Goal: Task Accomplishment & Management: Complete application form

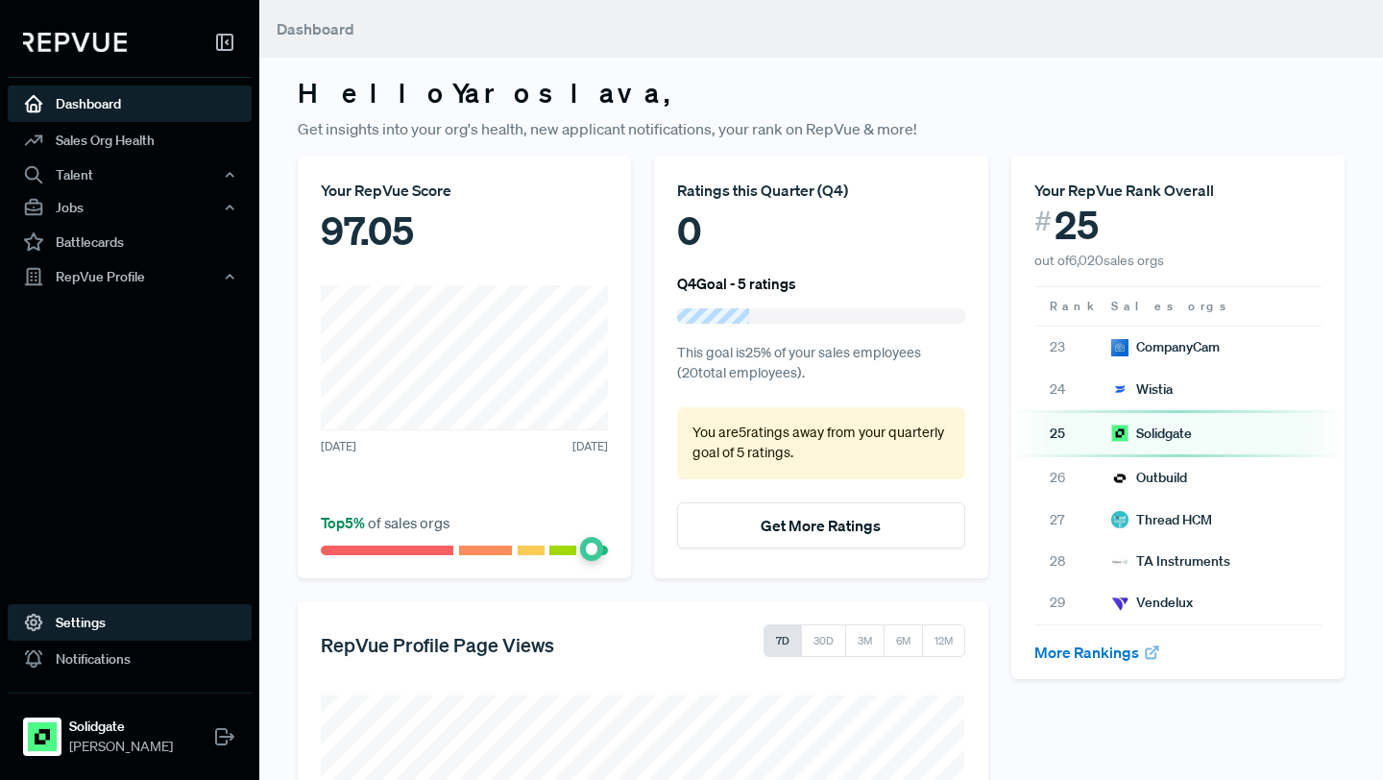
click at [109, 614] on link "Settings" at bounding box center [130, 622] width 244 height 36
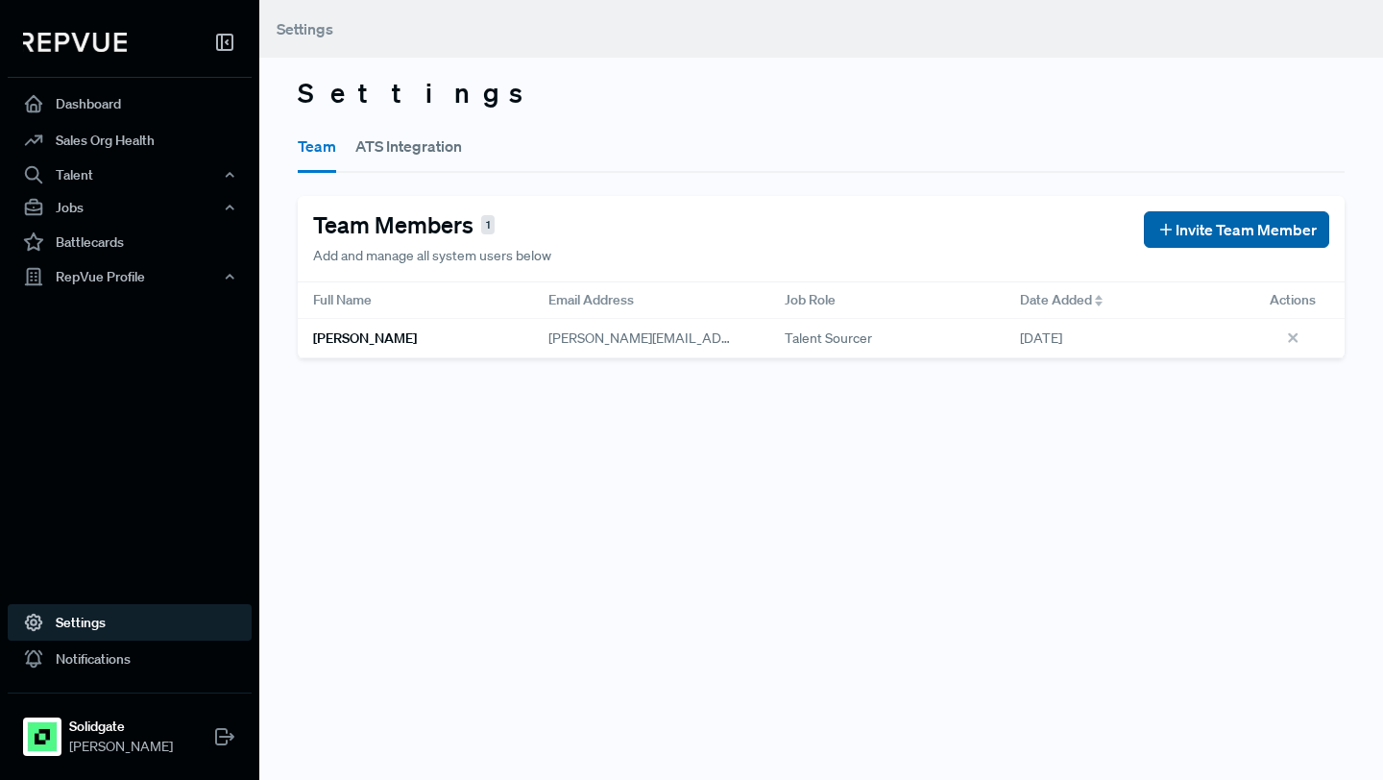
click at [1171, 241] on button "Invite Team Member" at bounding box center [1236, 229] width 185 height 36
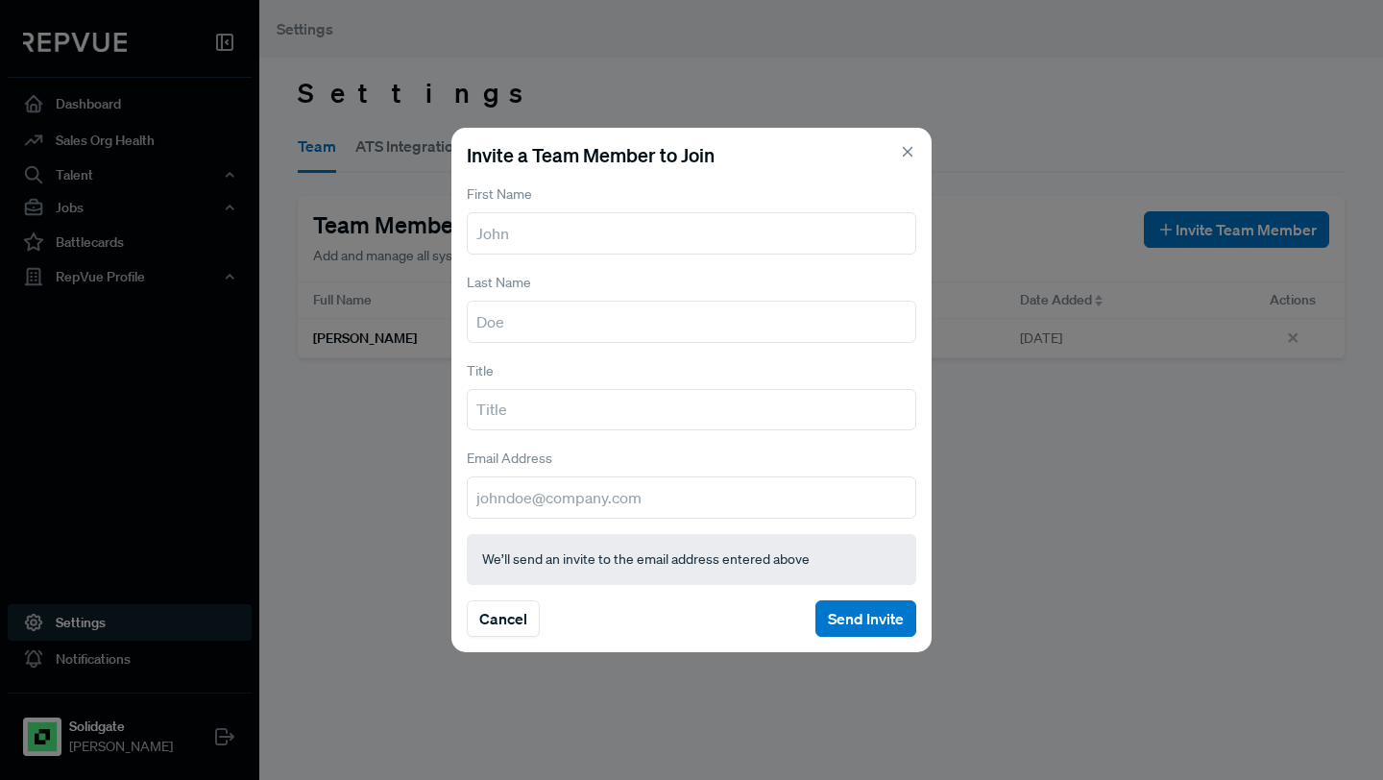
click at [506, 225] on input "text" at bounding box center [691, 233] width 449 height 42
type input "Yaroslava"
click at [540, 337] on input "text" at bounding box center [691, 322] width 449 height 42
type input "Dobrenka"
click at [563, 412] on input "text" at bounding box center [691, 410] width 449 height 42
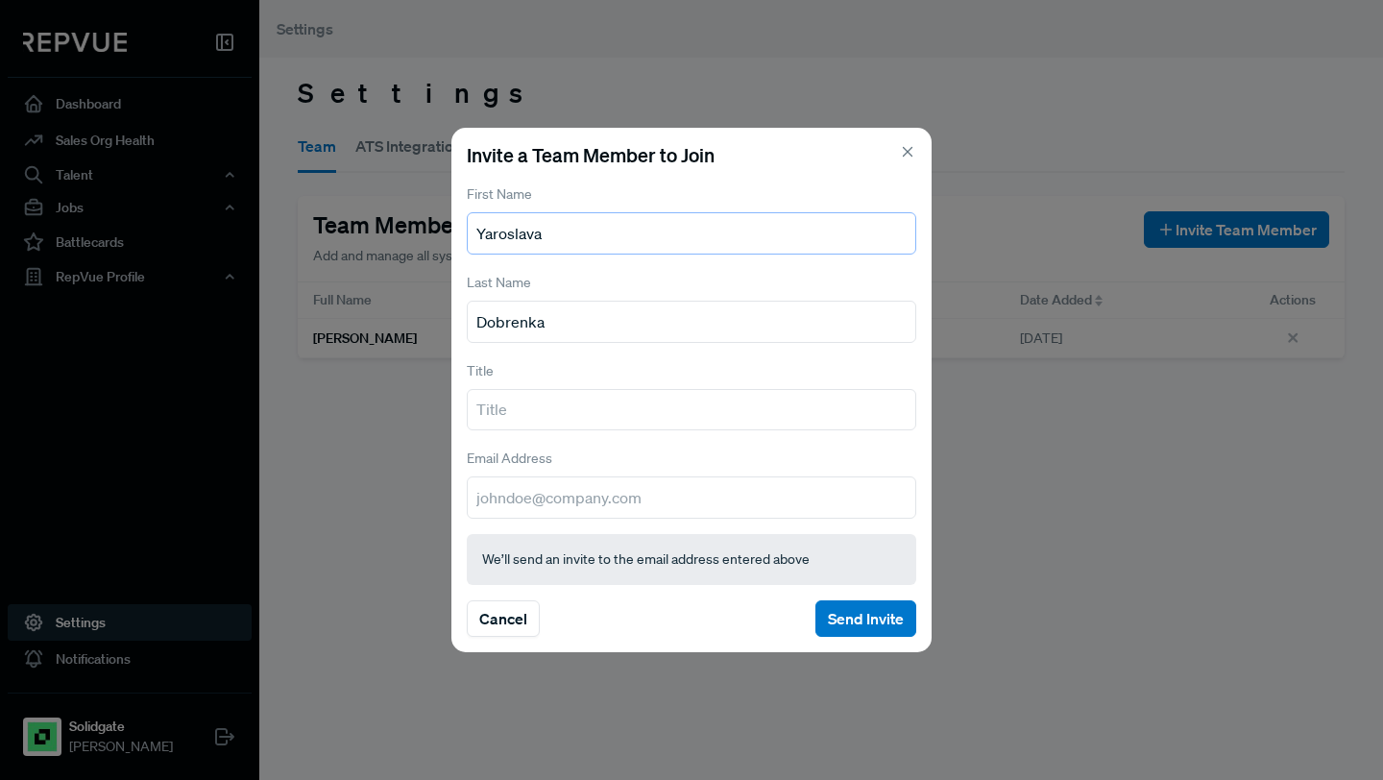
drag, startPoint x: 550, startPoint y: 240, endPoint x: 460, endPoint y: 240, distance: 90.3
click at [459, 240] on div "Invite a Team Member to Join First Name [PERSON_NAME] Last Name Dobrenka Title …" at bounding box center [691, 390] width 480 height 525
click at [567, 231] on input "Yaroslava" at bounding box center [691, 233] width 449 height 42
drag, startPoint x: 567, startPoint y: 231, endPoint x: 488, endPoint y: 231, distance: 78.7
click at [488, 231] on input "Yaroslava" at bounding box center [691, 233] width 449 height 42
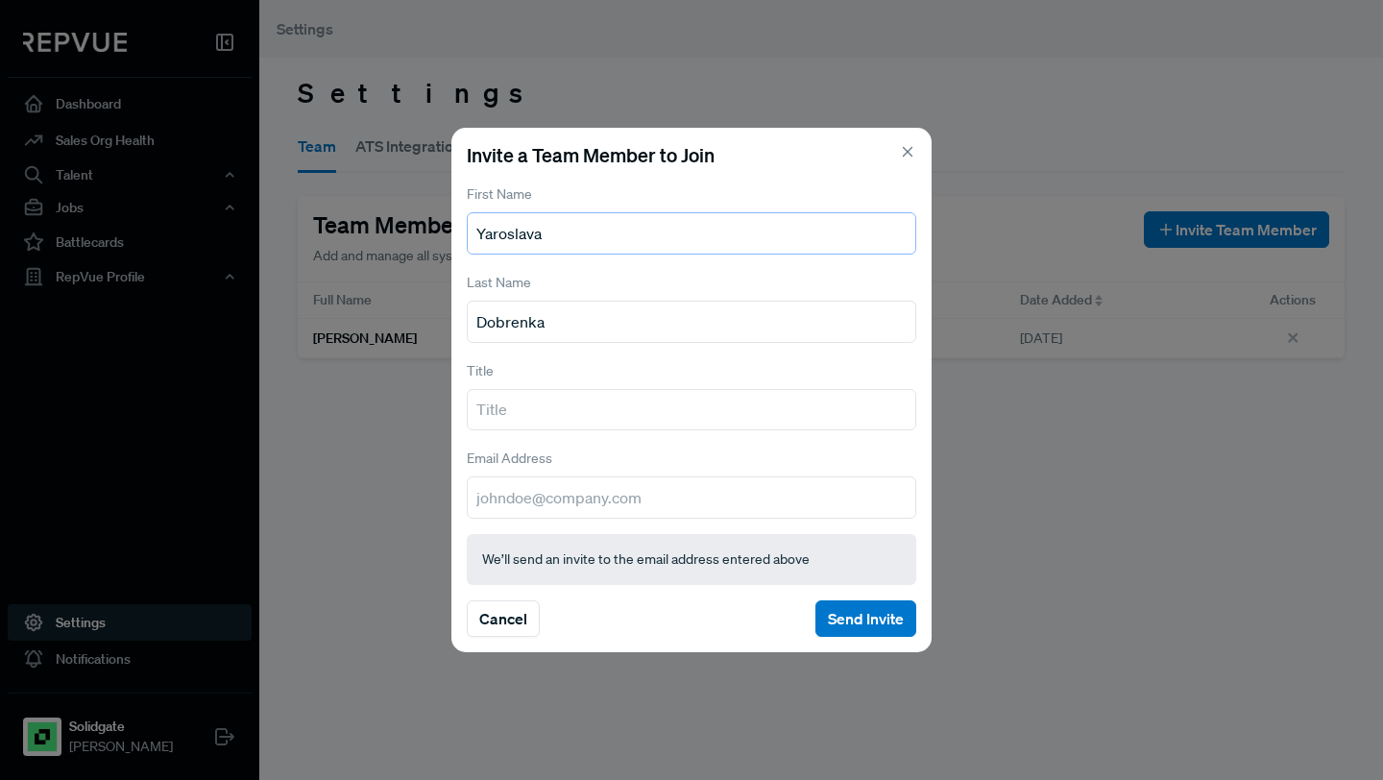
drag, startPoint x: 475, startPoint y: 243, endPoint x: 572, endPoint y: 243, distance: 97.0
click at [572, 243] on input "Yaroslava" at bounding box center [691, 233] width 449 height 42
paste input "Tetiana Baladynsk"
drag, startPoint x: 531, startPoint y: 238, endPoint x: 685, endPoint y: 239, distance: 153.6
click at [683, 238] on input "[PERSON_NAME]" at bounding box center [691, 233] width 449 height 42
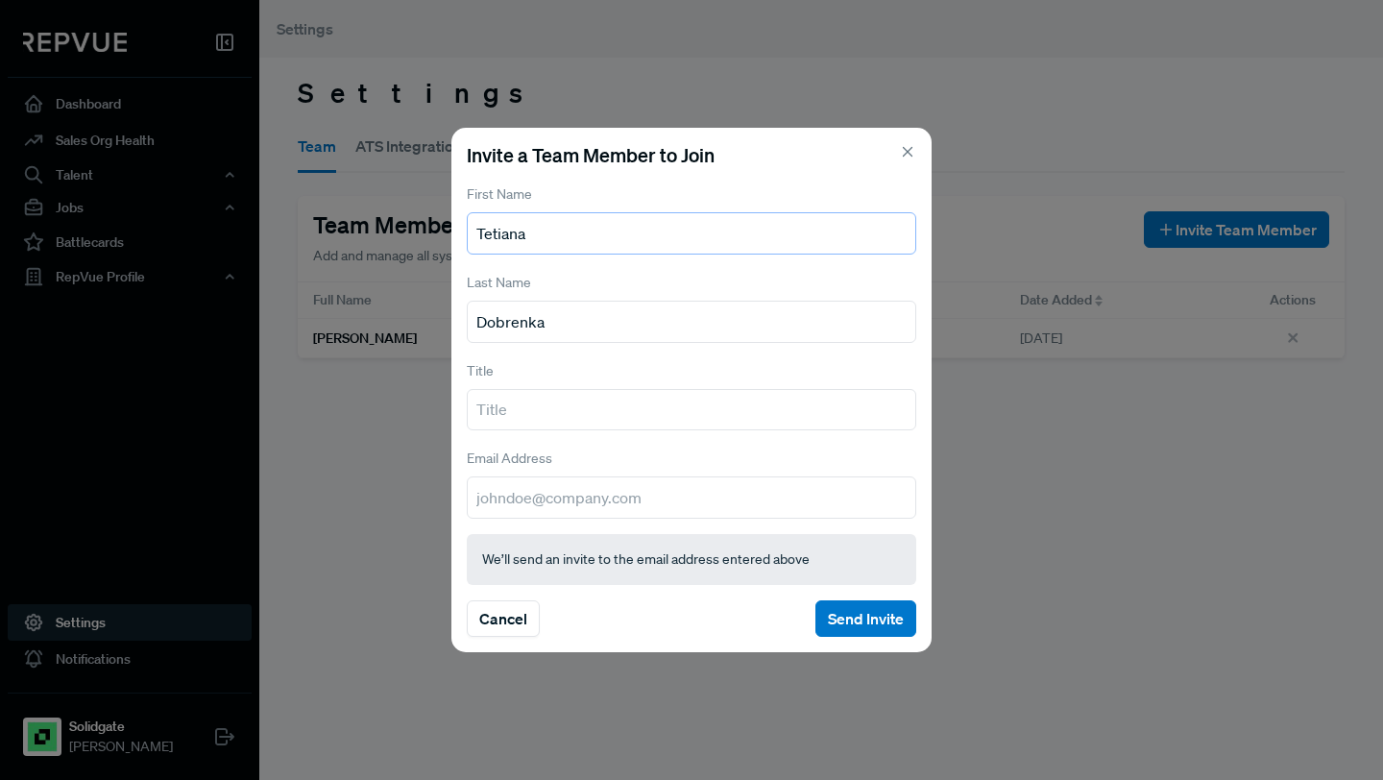
type input "Tetiana"
drag, startPoint x: 532, startPoint y: 316, endPoint x: 422, endPoint y: 313, distance: 110.5
click at [422, 314] on div "Invite a Team Member to Join First Name [PERSON_NAME] Last Name [PERSON_NAME] T…" at bounding box center [691, 390] width 1383 height 780
paste input "Baladyns"
type input "Baladynska"
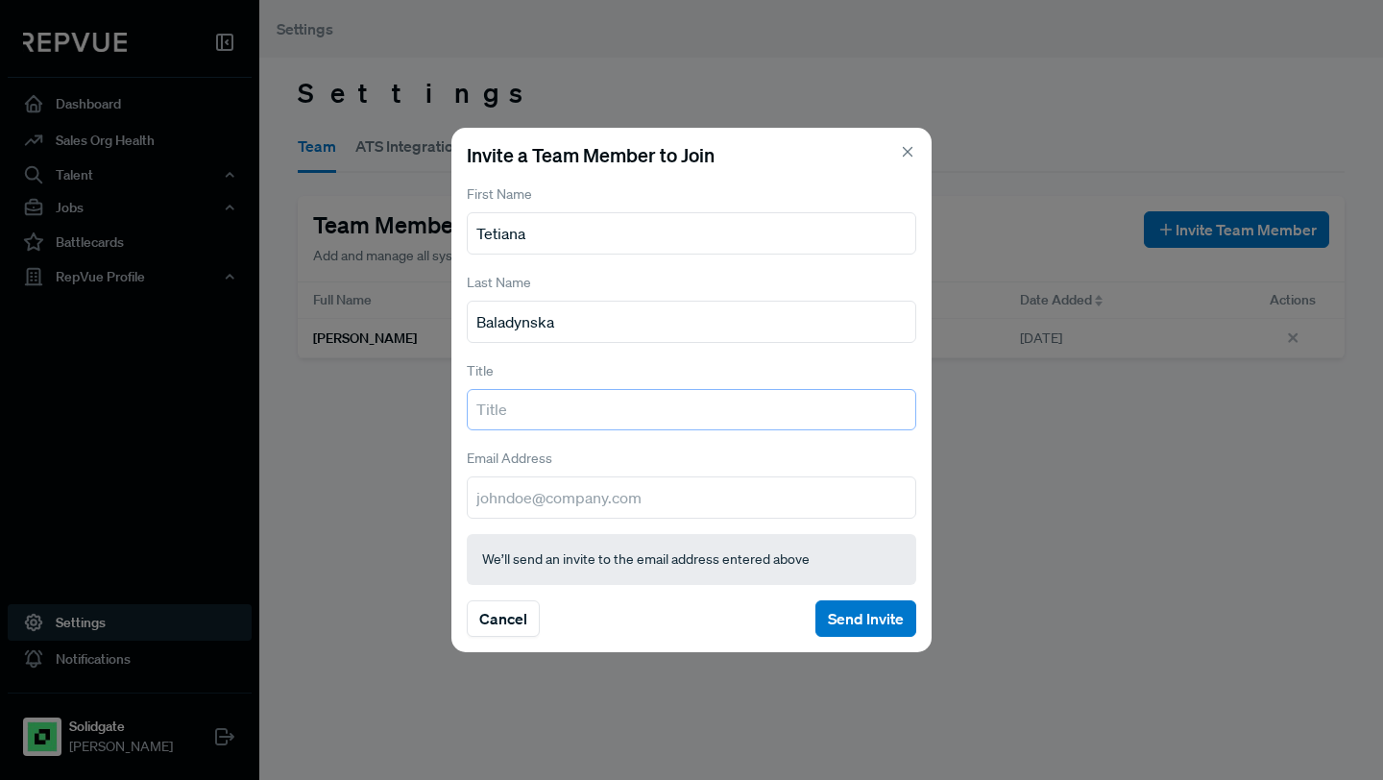
click at [558, 414] on input "text" at bounding box center [691, 410] width 449 height 42
paste input "Lead Business & Ops. Recruiter (People Ops)"
type input "Lead Business & Ops. Recruiter (People Ops)"
click at [645, 502] on input "email" at bounding box center [691, 497] width 449 height 42
paste input "[EMAIL_ADDRESS][DOMAIN_NAME]"
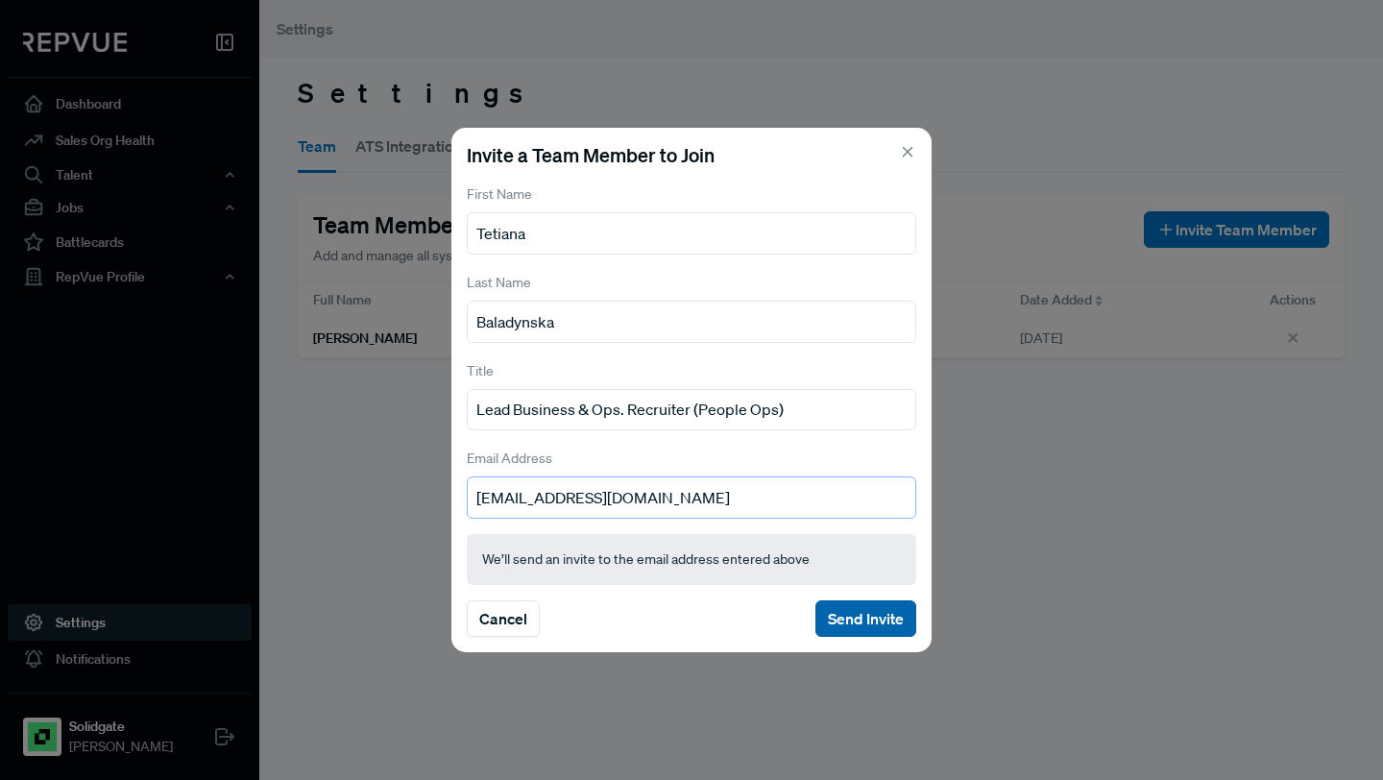
type input "[EMAIL_ADDRESS][DOMAIN_NAME]"
click at [873, 619] on button "Send Invite" at bounding box center [865, 618] width 101 height 36
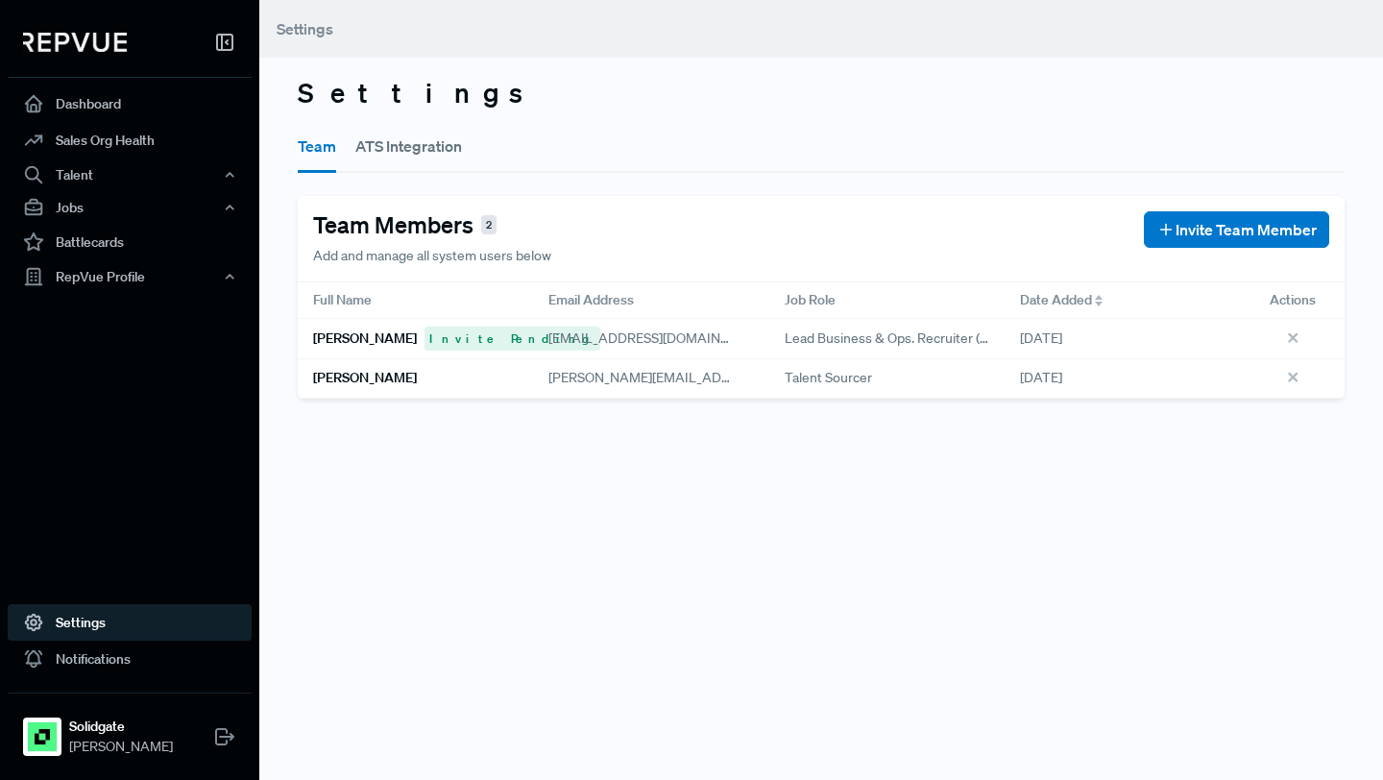
click at [386, 155] on button "ATS Integration" at bounding box center [408, 146] width 107 height 54
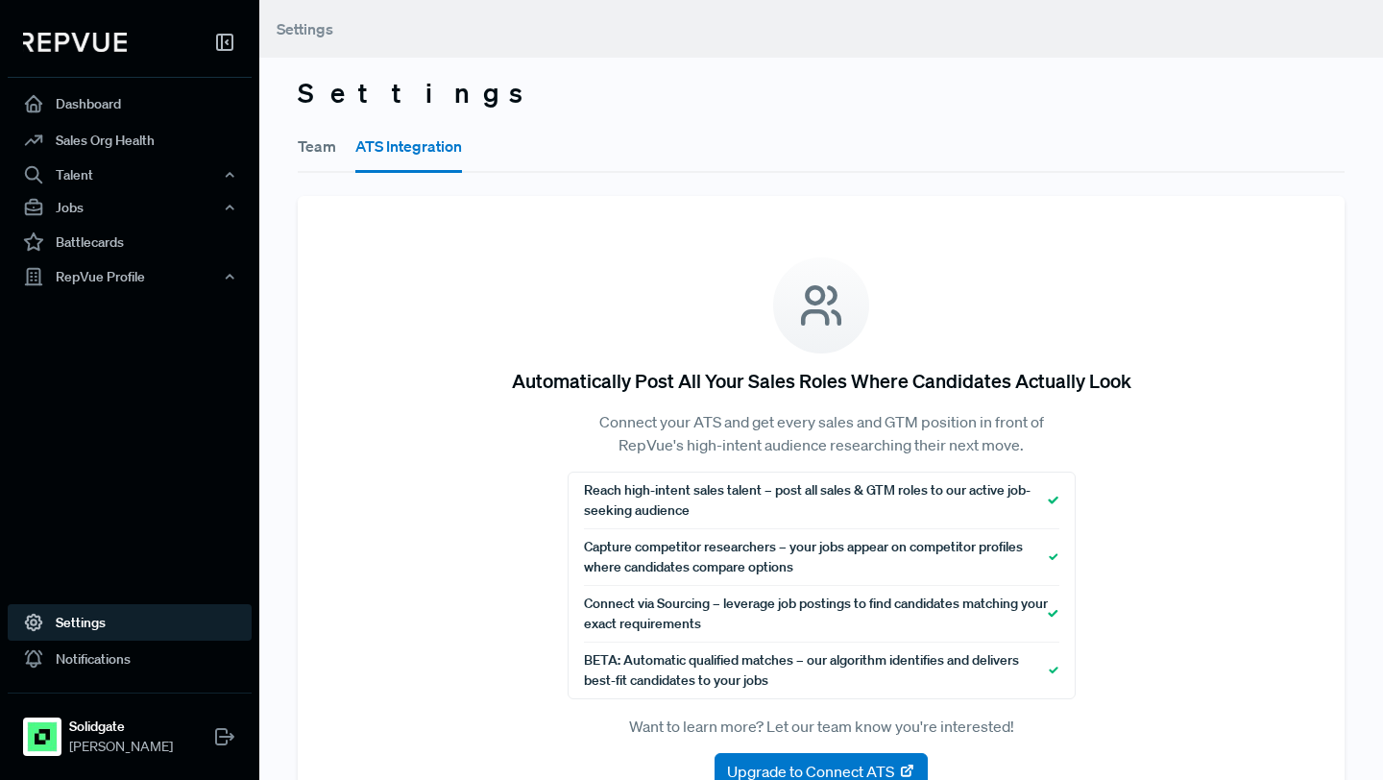
scroll to position [71, 0]
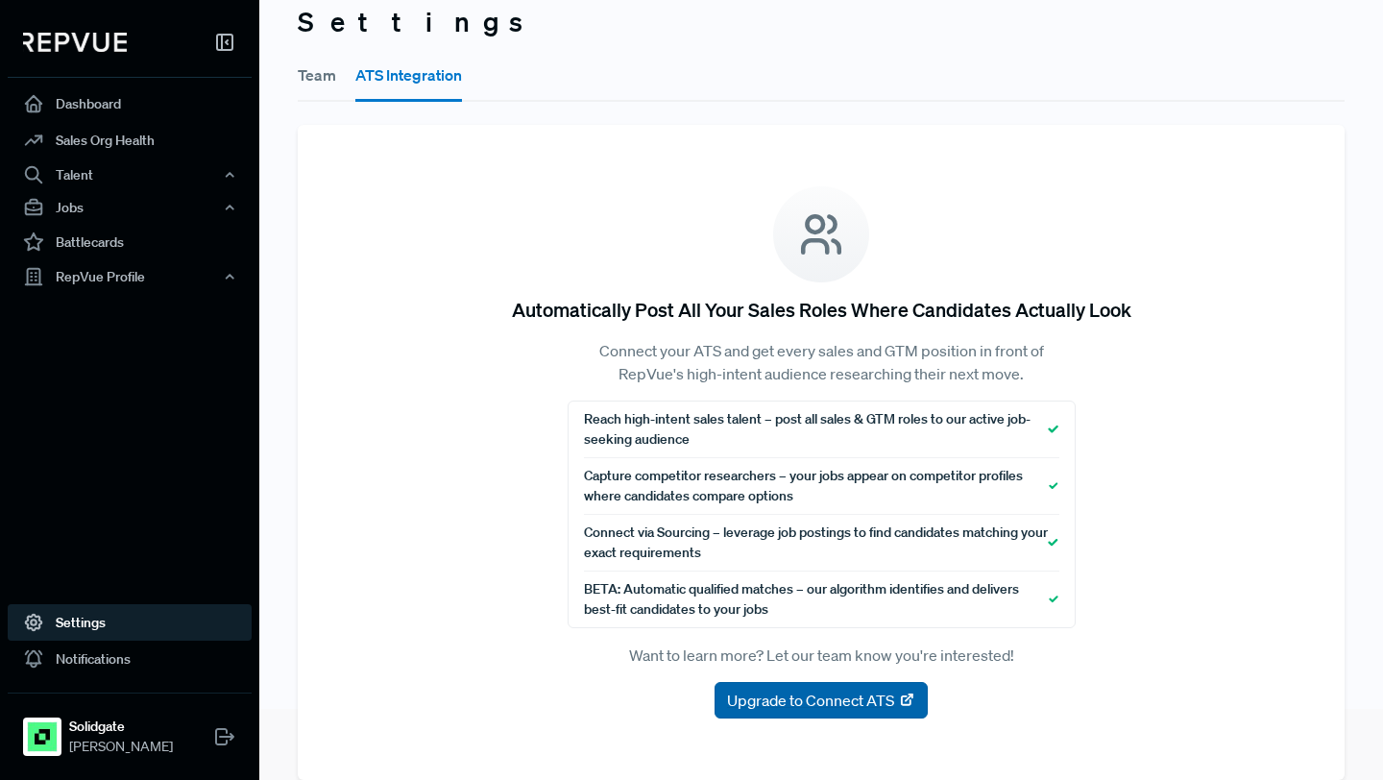
click at [864, 699] on span "Upgrade to Connect ATS" at bounding box center [810, 699] width 167 height 23
